Goal: Task Accomplishment & Management: Use online tool/utility

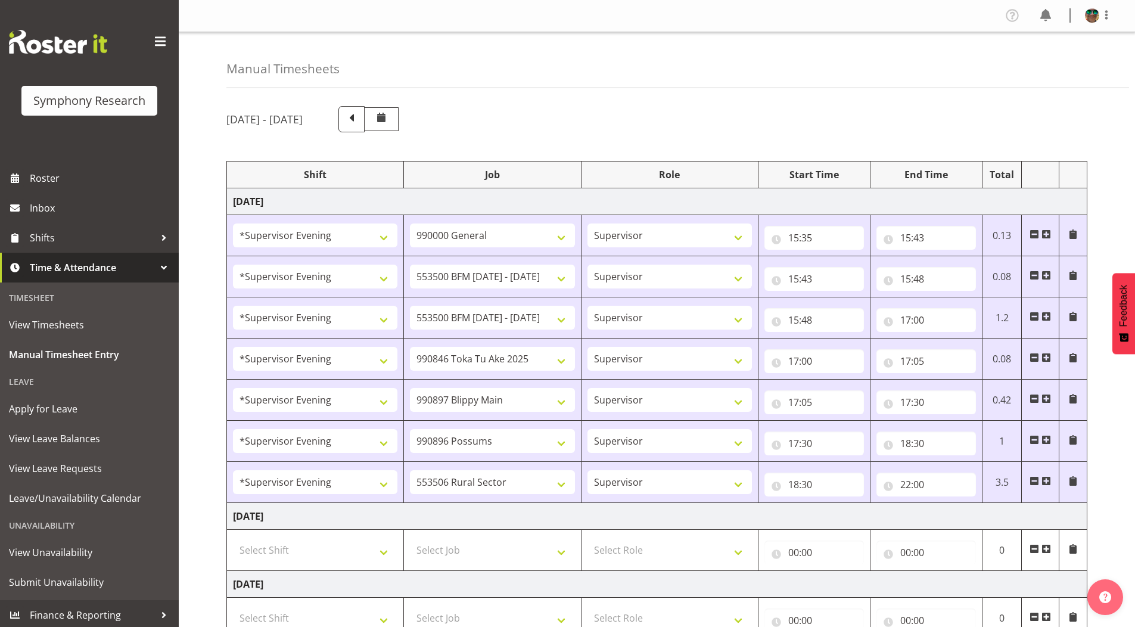
select select "4583"
select select "743"
select select "4583"
select select "10242"
select select "4583"
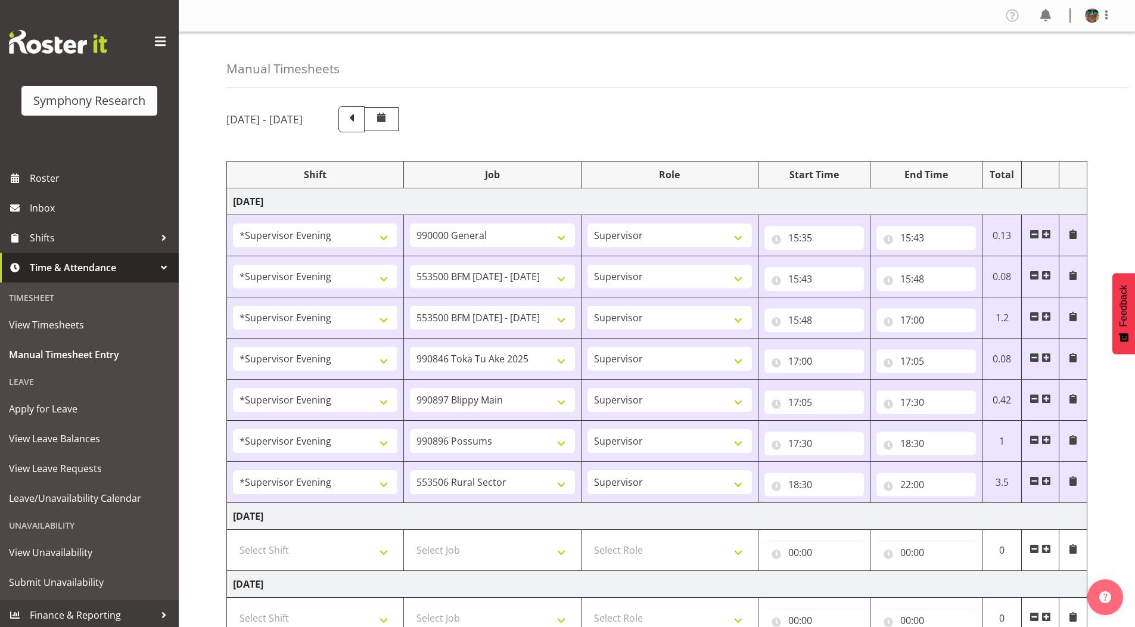
select select "10242"
select select "4583"
select select "9426"
select select "4583"
select select "10631"
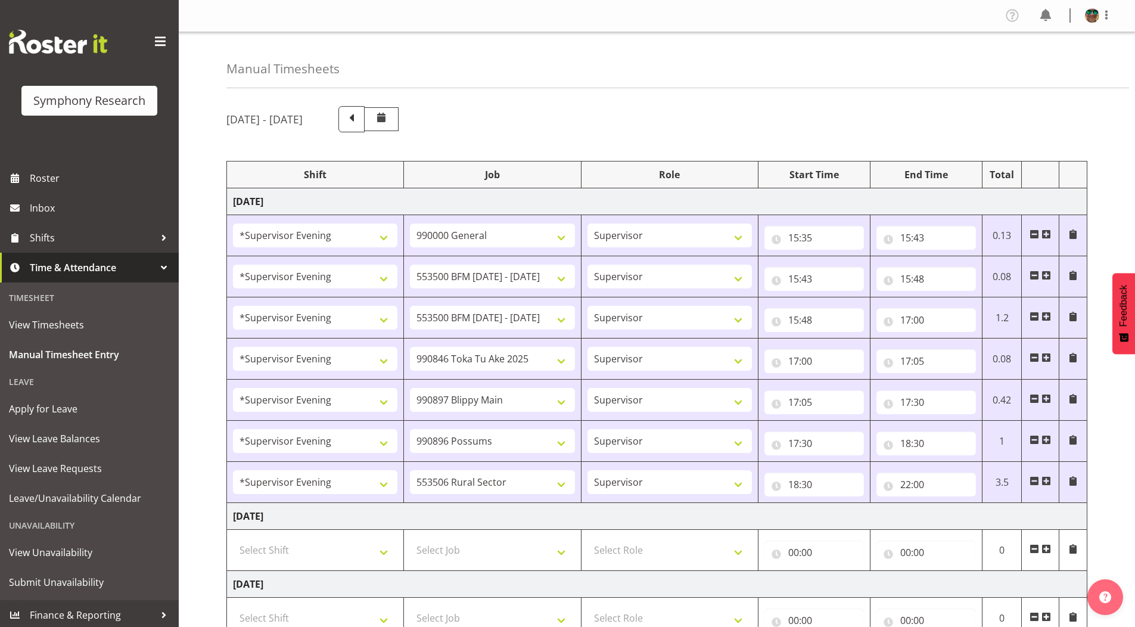
select select "4583"
select select "10633"
select select "4583"
select select "10587"
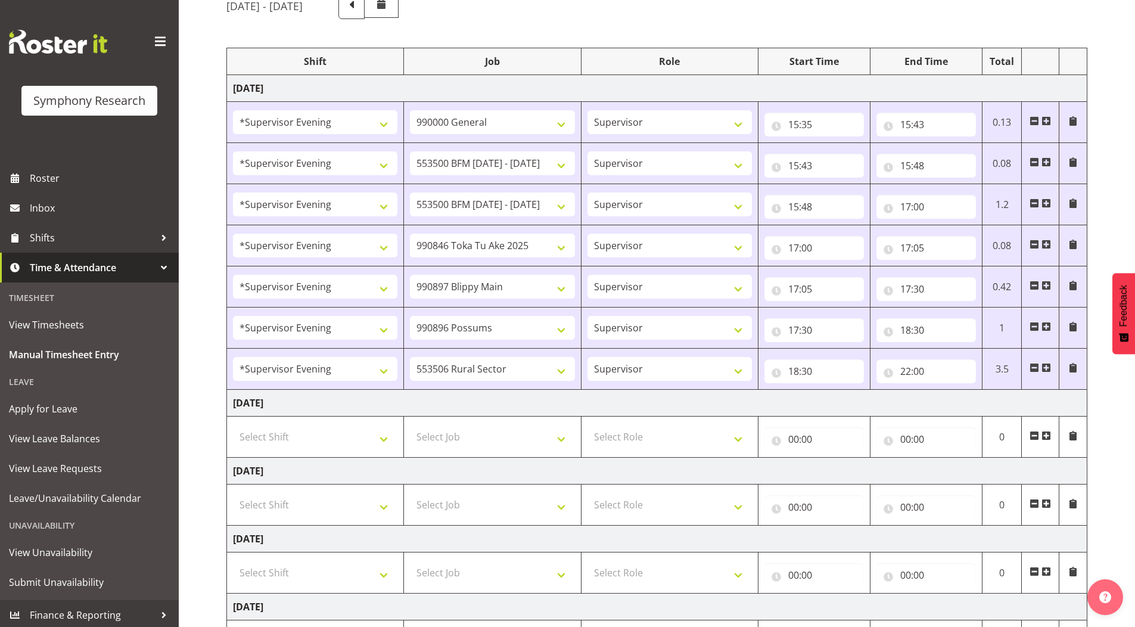
scroll to position [113, 0]
click at [924, 386] on td "22:00 00 01 02 03 04 05 06 07 08 09 10 11 12 13 14 15 16 17 18 19 20 21 22 23 :…" at bounding box center [926, 369] width 112 height 41
click at [920, 372] on input "22:00" at bounding box center [926, 371] width 100 height 24
drag, startPoint x: 986, startPoint y: 405, endPoint x: 986, endPoint y: 392, distance: 12.5
click at [986, 405] on select "00 01 02 03 04 05 06 07 08 09 10 11 12 13 14 15 16 17 18 19 20 21 22 23 24 25 2…" at bounding box center [988, 402] width 27 height 24
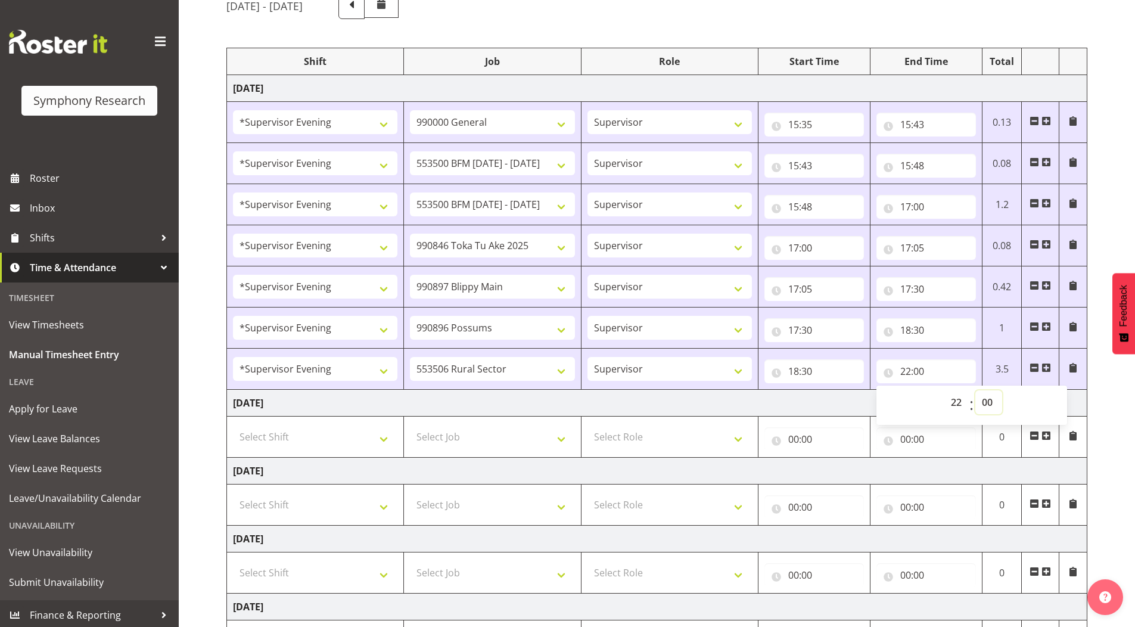
select select "17"
click at [975, 390] on select "00 01 02 03 04 05 06 07 08 09 10 11 12 13 14 15 16 17 18 19 20 21 22 23 24 25 2…" at bounding box center [988, 402] width 27 height 24
type input "22:17"
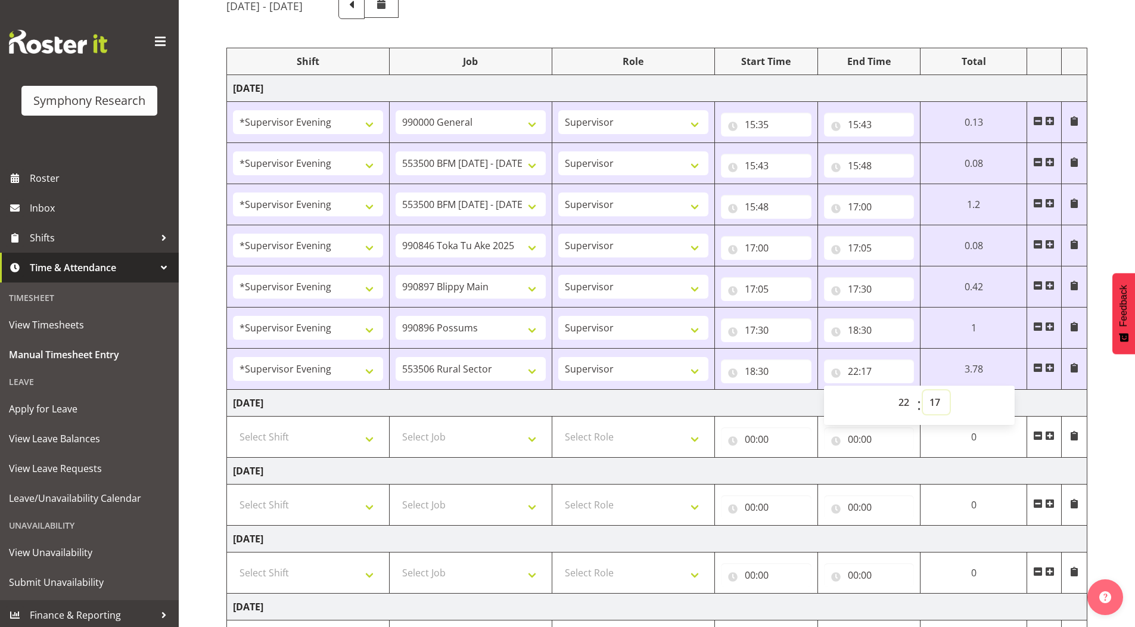
scroll to position [359, 0]
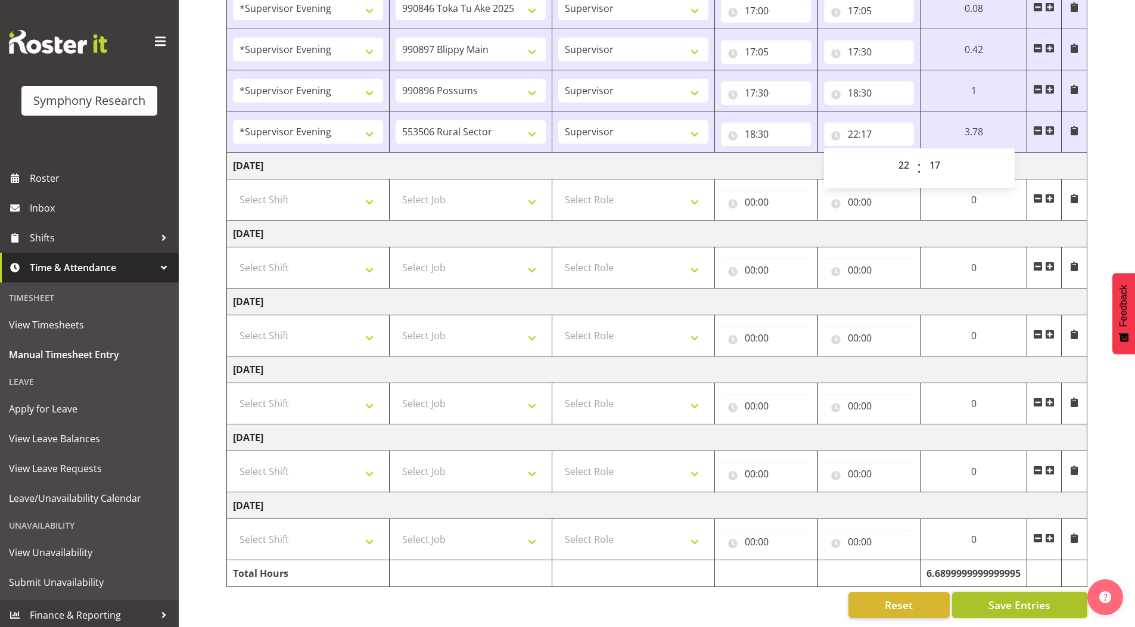
click at [980, 592] on button "Save Entries" at bounding box center [1019, 605] width 135 height 26
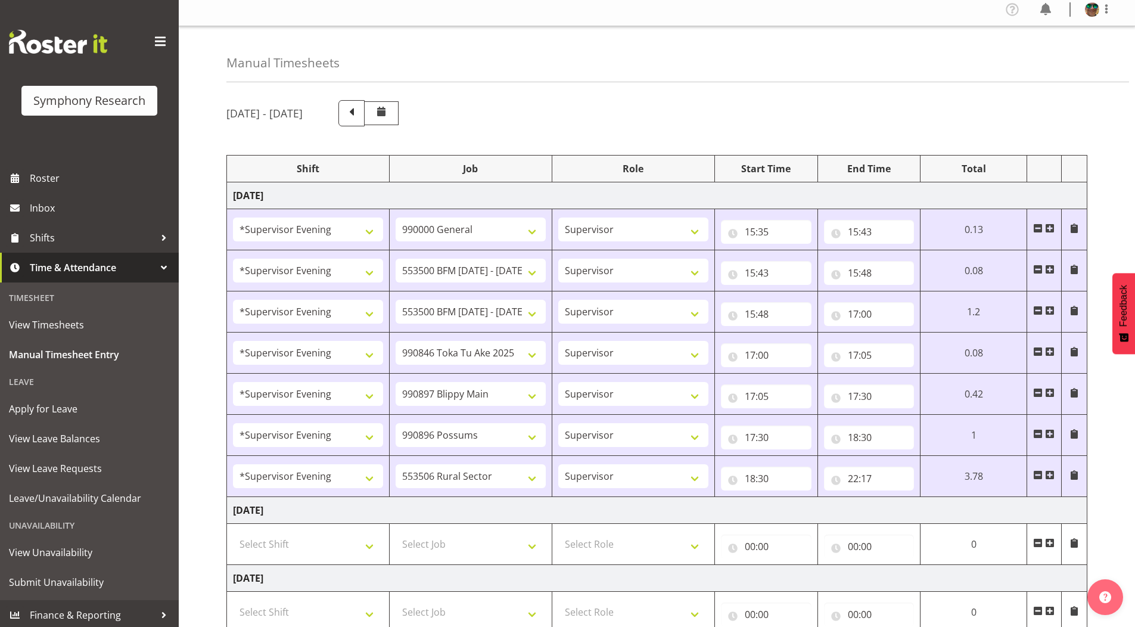
scroll to position [0, 0]
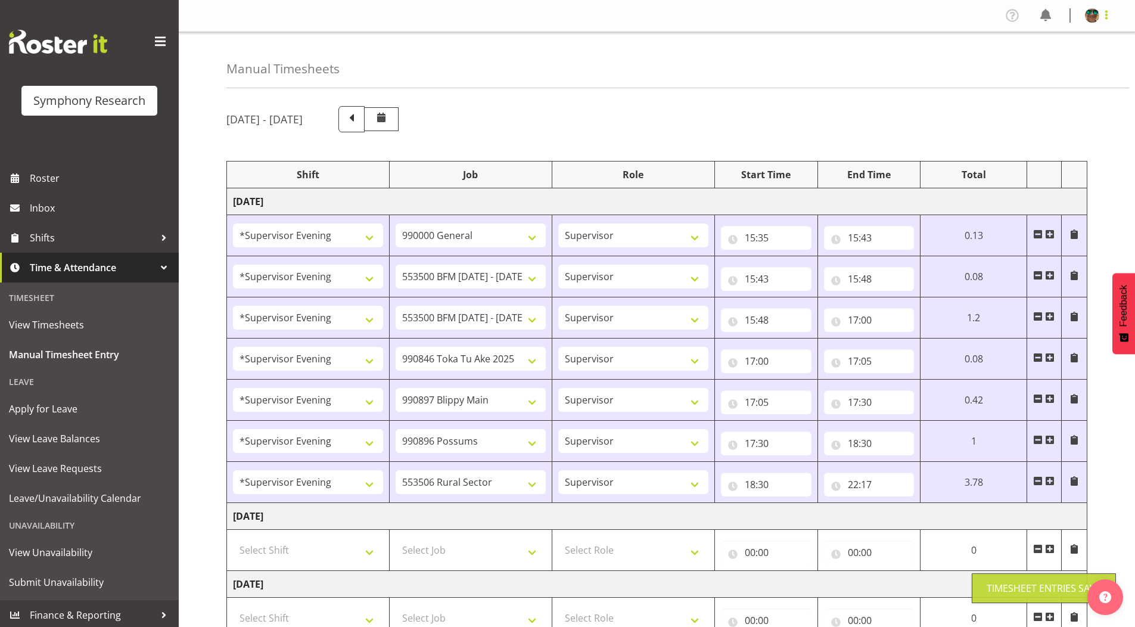
click at [1103, 19] on span at bounding box center [1106, 15] width 14 height 14
click at [1036, 64] on link "Log Out" at bounding box center [1056, 62] width 114 height 21
